Goal: Information Seeking & Learning: Learn about a topic

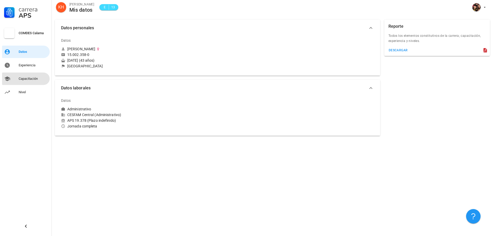
click at [29, 80] on div "Capacitación" at bounding box center [33, 78] width 29 height 8
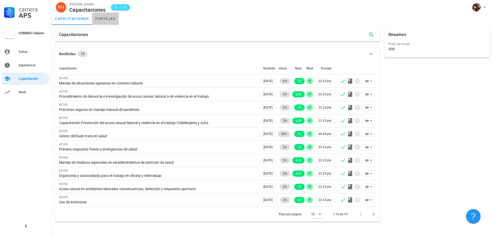
click at [103, 19] on link "puntajes" at bounding box center [105, 18] width 27 height 12
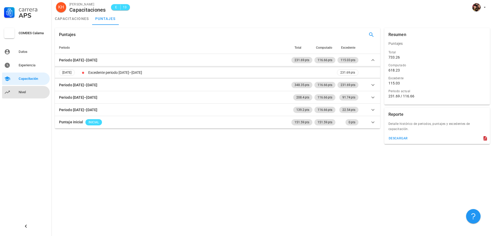
click at [26, 94] on div "Nivel" at bounding box center [33, 92] width 29 height 4
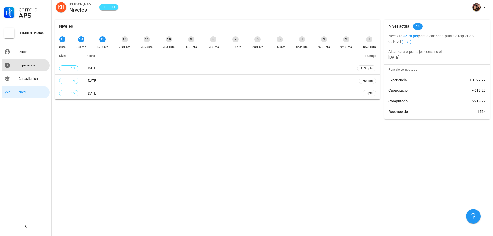
click at [41, 68] on div "Experiencia" at bounding box center [33, 65] width 29 height 8
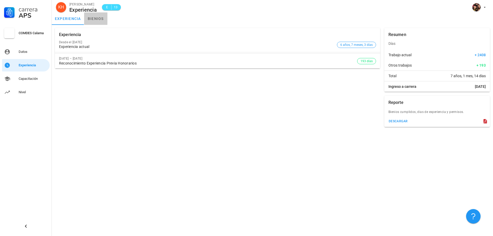
click at [98, 18] on link "bienios" at bounding box center [95, 18] width 23 height 12
